Goal: Entertainment & Leisure: Consume media (video, audio)

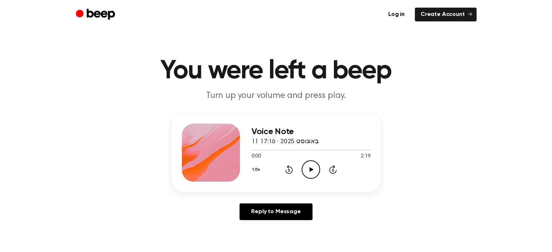
click at [321, 169] on div "1.0x Rewind 5 seconds Play Audio Skip 5 seconds" at bounding box center [311, 170] width 119 height 19
click at [311, 171] on icon "Play Audio" at bounding box center [311, 170] width 19 height 19
click at [308, 168] on icon "Play Audio" at bounding box center [311, 170] width 19 height 19
click at [311, 168] on icon at bounding box center [312, 169] width 4 height 5
click at [309, 167] on icon "Play Audio" at bounding box center [311, 170] width 19 height 19
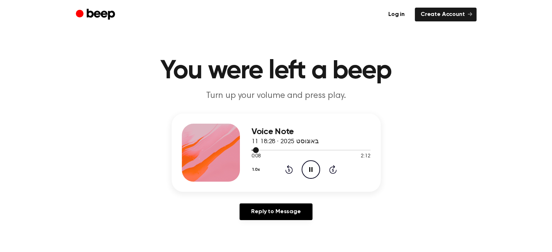
click at [295, 149] on div at bounding box center [311, 150] width 119 height 6
click at [308, 150] on div at bounding box center [311, 150] width 119 height 1
click at [308, 167] on icon "Play Audio" at bounding box center [311, 170] width 19 height 19
click at [313, 168] on icon "Play Audio" at bounding box center [311, 170] width 19 height 19
